Goal: Information Seeking & Learning: Learn about a topic

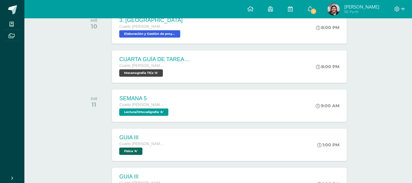
scroll to position [150, 0]
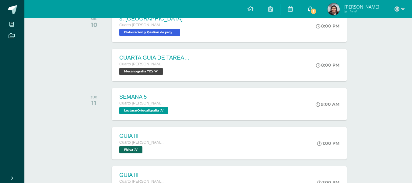
click at [319, 15] on link "1" at bounding box center [311, 9] width 20 height 18
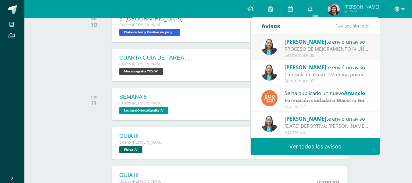
click at [325, 51] on div "PROCESO DE MEJORAMIENTO IV UNIDAD: Bendiciones a cada uno El día [PERSON_NAME][…" at bounding box center [327, 48] width 85 height 7
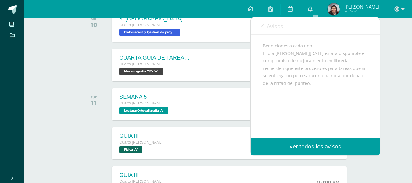
scroll to position [63, 0]
click at [274, 21] on link "Avisos" at bounding box center [272, 25] width 22 height 17
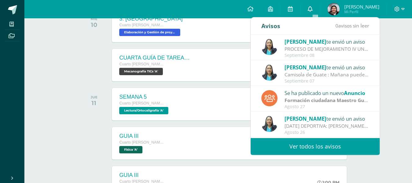
click at [320, 11] on link "0" at bounding box center [311, 9] width 20 height 18
click at [356, 98] on strong "Formación ciudadana Maestro Guía" at bounding box center [327, 100] width 84 height 7
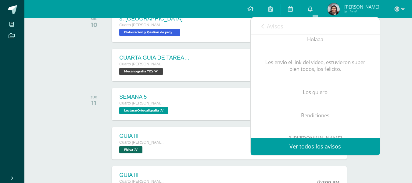
scroll to position [91, 0]
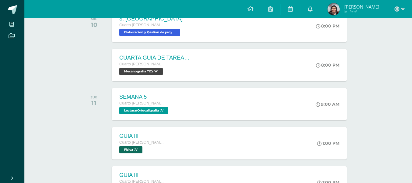
click at [385, 91] on div "Actividades recientes y próximas Tablero Pendientes de entrega Entregadas todas…" at bounding box center [218, 169] width 388 height 603
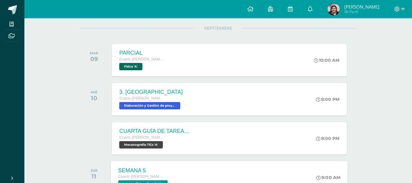
scroll to position [76, 0]
click at [316, 68] on div "10:00 AM" at bounding box center [331, 60] width 34 height 33
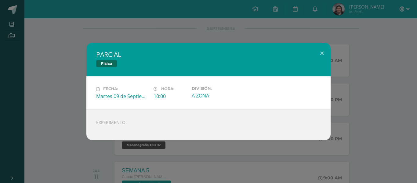
click at [57, 99] on div "PARCIAL Física Fecha: [DATE] Hora: 10:00 División: A ZONA" at bounding box center [208, 91] width 412 height 97
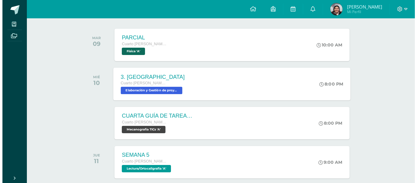
scroll to position [92, 0]
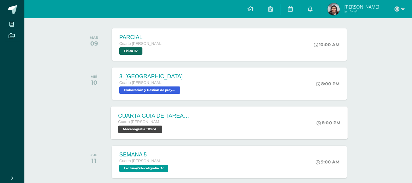
click at [226, 127] on div "CUARTA GUÍA DE TAREAS DEL CUARTO BIMESTRE Cuarto [PERSON_NAME]. CCLL en Diseño …" at bounding box center [229, 122] width 237 height 33
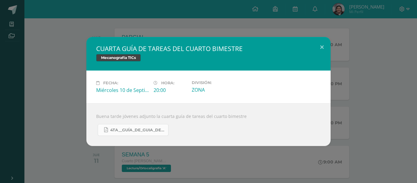
click at [134, 129] on span "4TA__GUÍA_DE_GUIA_DE_TAREAS_DE_4TH__DIVERSIFICADO_Y_5TO_PC.__DEL_CUARTO_BIMESTR…" at bounding box center [137, 130] width 55 height 5
